Goal: Book appointment/travel/reservation

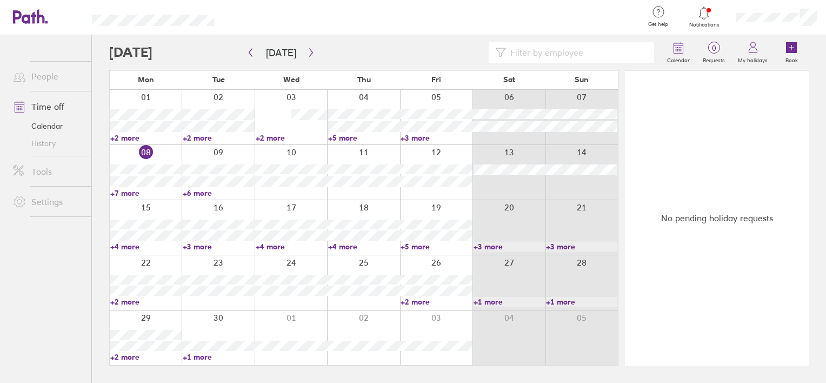
click at [380, 153] on div at bounding box center [363, 172] width 72 height 55
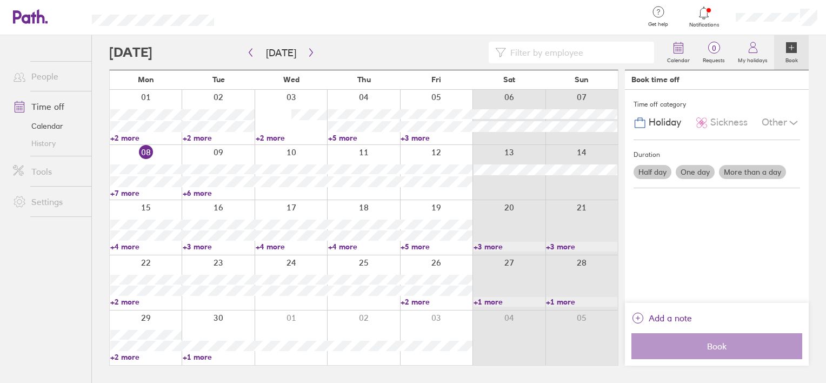
click at [694, 169] on label "One day" at bounding box center [694, 172] width 39 height 14
click at [0, 0] on input "One day" at bounding box center [0, 0] width 0 height 0
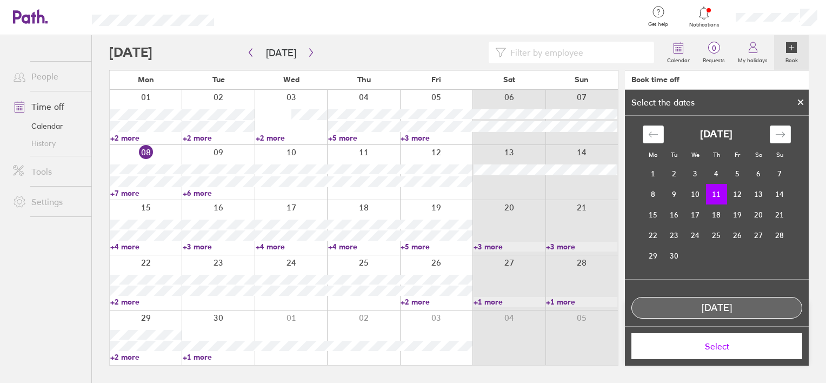
click at [708, 353] on button "Select" at bounding box center [716, 346] width 171 height 26
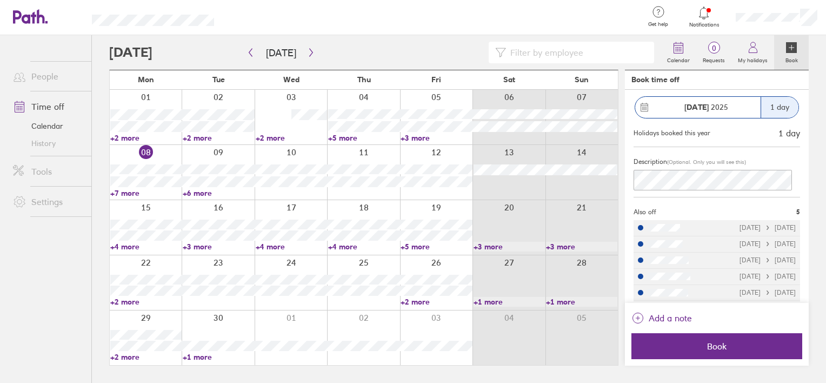
scroll to position [76, 0]
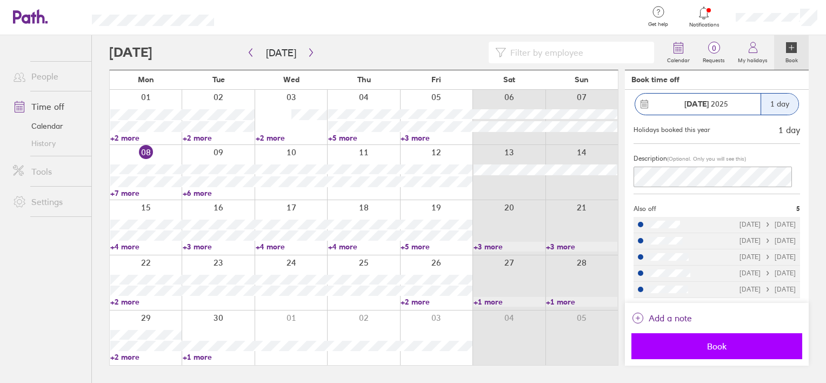
click at [698, 343] on span "Book" at bounding box center [717, 346] width 156 height 10
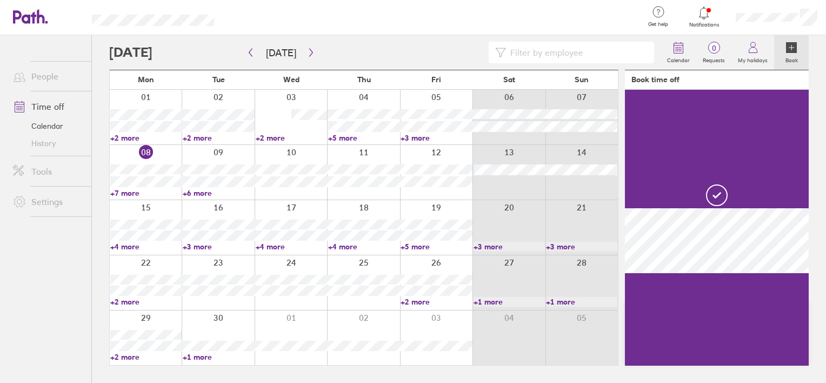
click at [197, 191] on link "+6 more" at bounding box center [218, 193] width 71 height 10
click at [130, 193] on link "+7 more" at bounding box center [145, 193] width 71 height 10
click at [277, 137] on link "+2 more" at bounding box center [291, 138] width 71 height 10
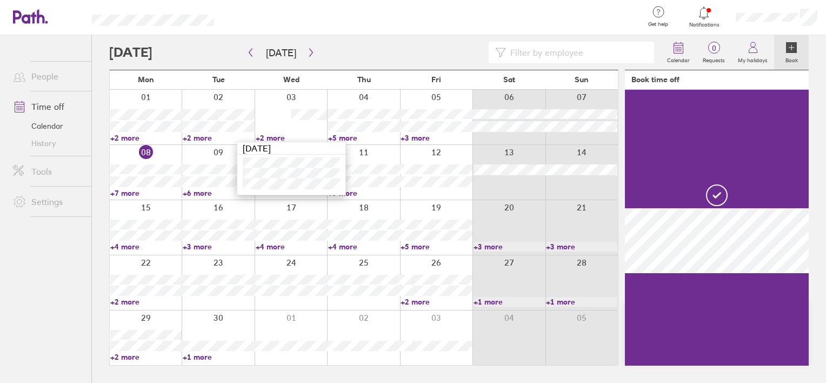
click at [353, 140] on link "+5 more" at bounding box center [363, 138] width 71 height 10
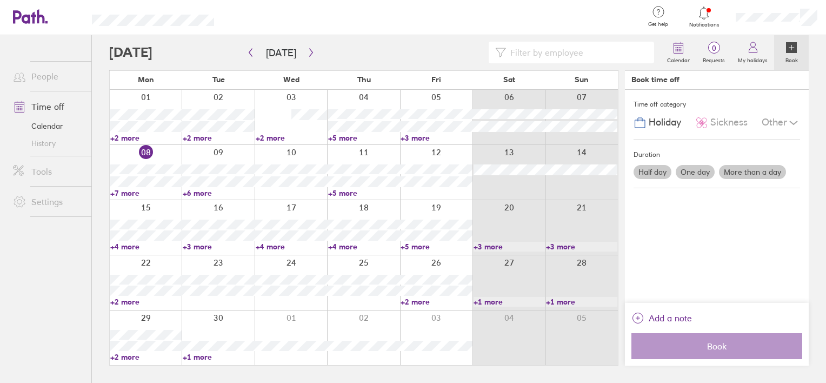
click at [347, 136] on link "+5 more" at bounding box center [363, 138] width 71 height 10
click at [424, 138] on link "+3 more" at bounding box center [435, 138] width 71 height 10
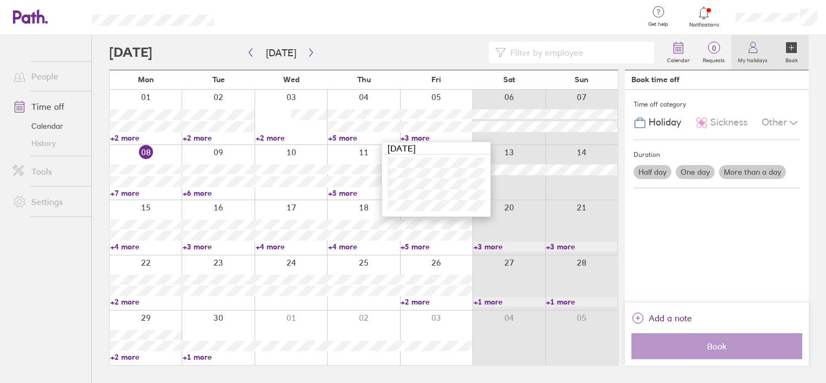
click at [746, 59] on label "My holidays" at bounding box center [752, 59] width 43 height 10
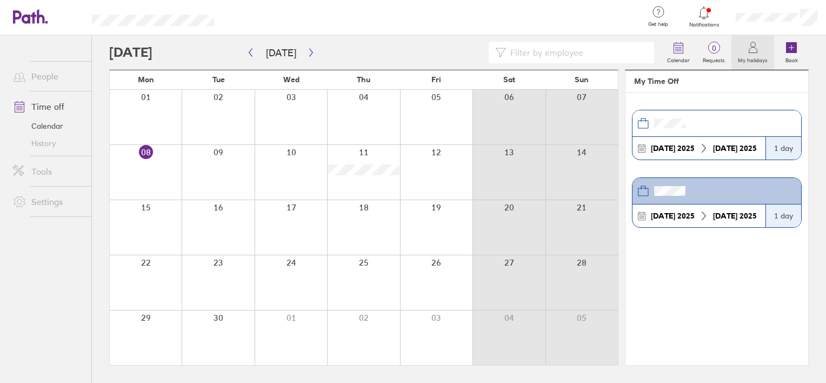
click at [289, 109] on div at bounding box center [291, 117] width 72 height 55
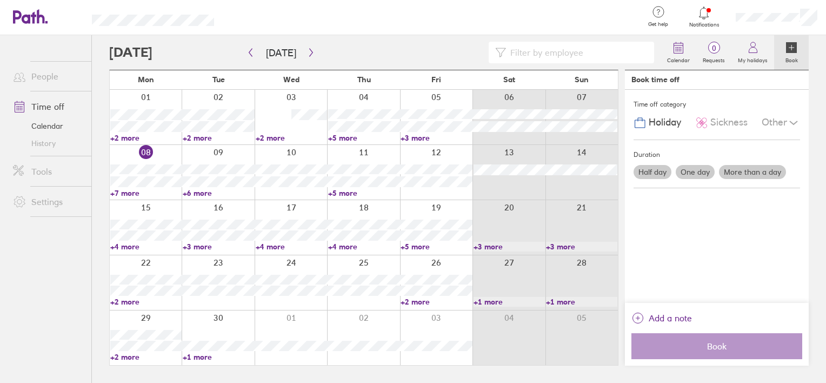
click at [280, 117] on div at bounding box center [291, 117] width 72 height 55
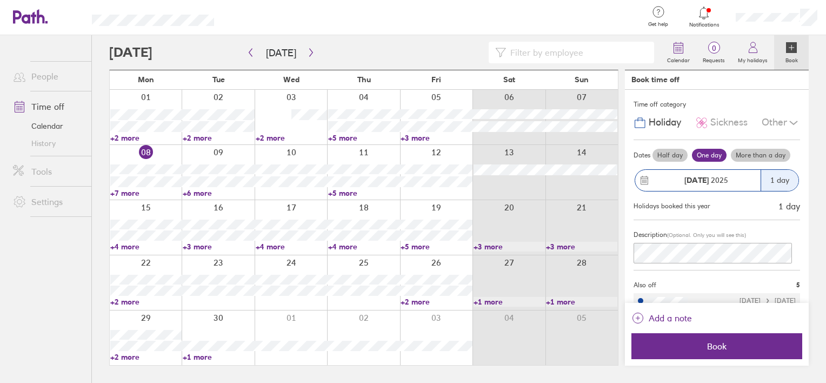
click at [778, 155] on label "More than a day" at bounding box center [760, 155] width 59 height 13
click at [0, 0] on input "More than a day" at bounding box center [0, 0] width 0 height 0
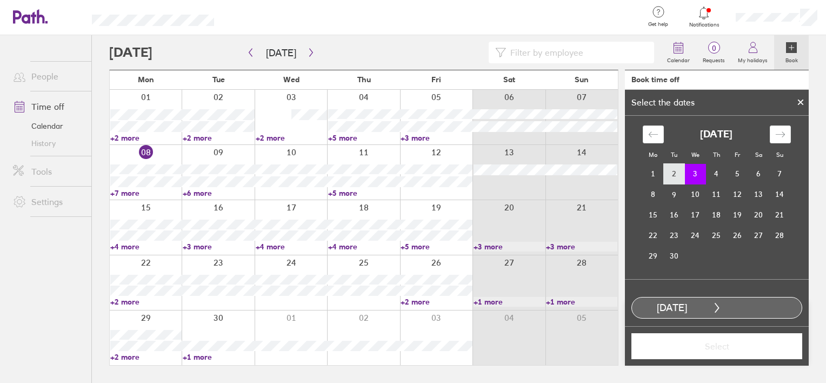
click at [671, 175] on td "2" at bounding box center [674, 174] width 21 height 21
click at [692, 170] on td "3" at bounding box center [695, 173] width 21 height 21
click at [731, 176] on td "5" at bounding box center [737, 174] width 21 height 21
click at [688, 178] on td "3" at bounding box center [695, 174] width 21 height 21
click at [728, 178] on td "5" at bounding box center [737, 173] width 21 height 21
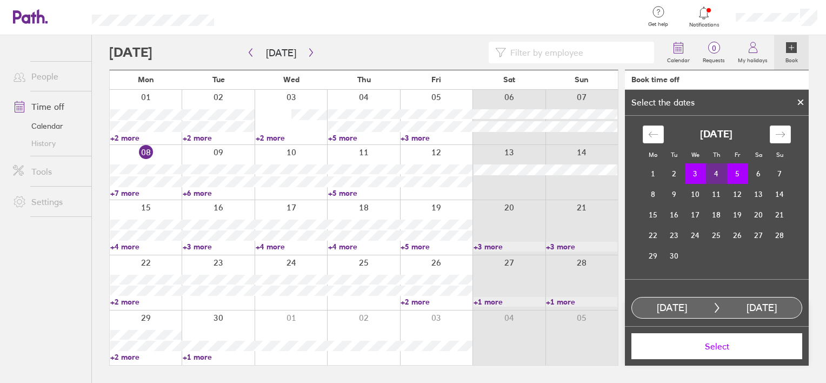
click at [705, 350] on span "Select" at bounding box center [717, 346] width 156 height 10
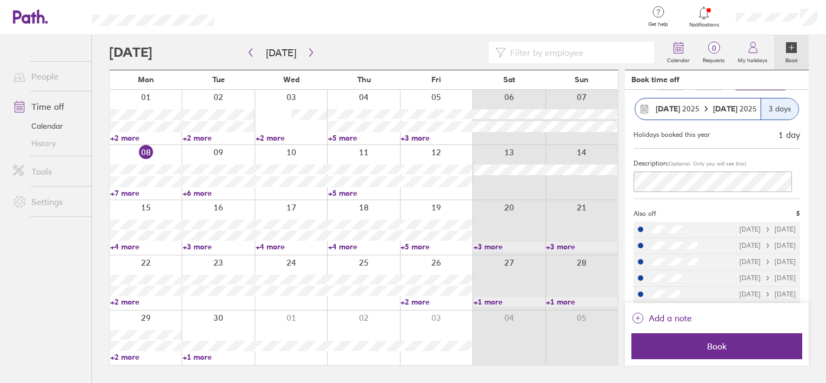
scroll to position [76, 0]
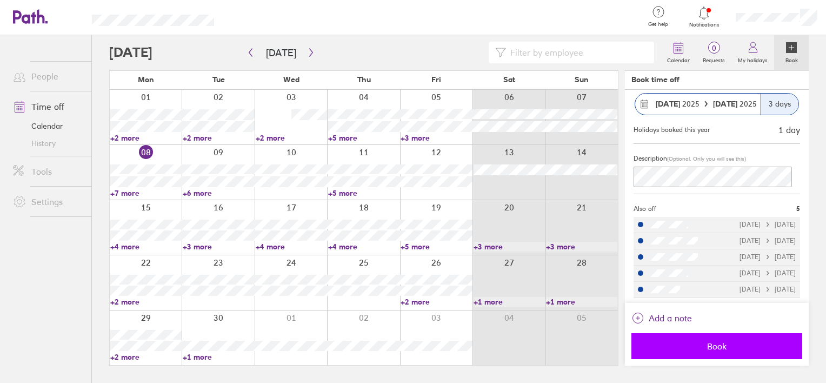
click at [688, 345] on span "Book" at bounding box center [717, 346] width 156 height 10
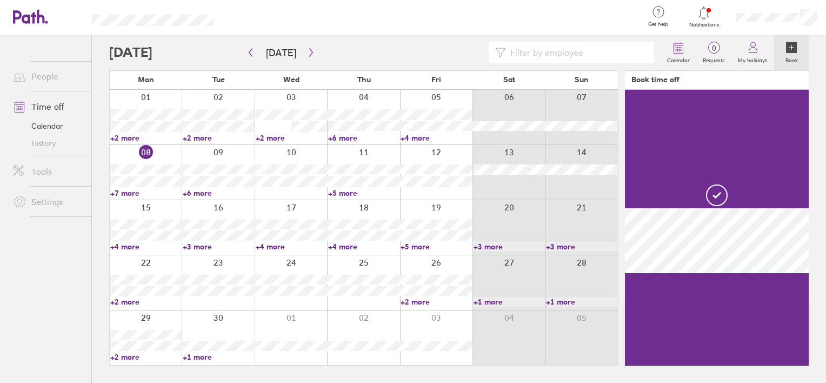
scroll to position [0, 0]
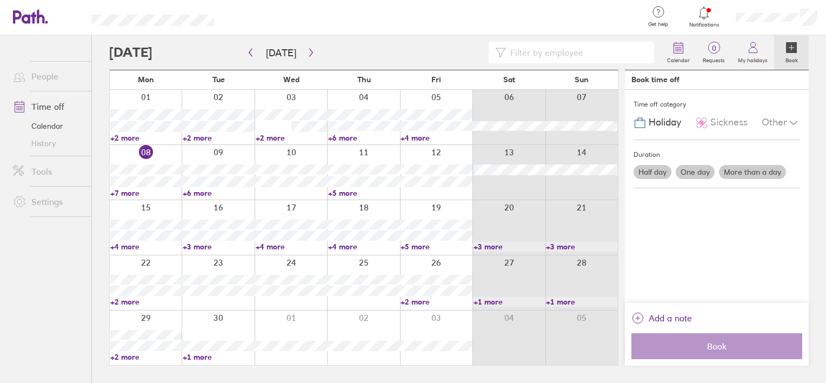
click at [664, 351] on main "[DATE] [DATE] Mon Tue Wed Thu Fri Sat Sun 01 02 03 04 05 06 07 +2 more +2 more …" at bounding box center [458, 208] width 699 height 347
